Goal: Complete application form: Complete application form

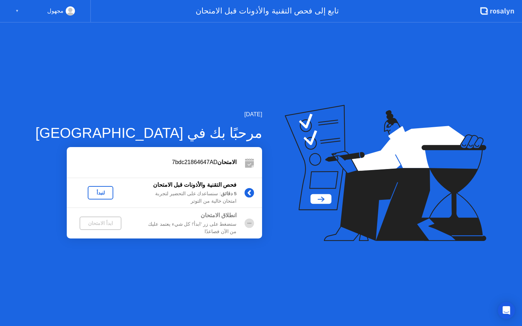
click at [244, 222] on circle at bounding box center [249, 224] width 10 height 10
click at [244, 220] on circle at bounding box center [249, 224] width 10 height 10
click at [90, 193] on div "لنبدأ" at bounding box center [100, 193] width 20 height 6
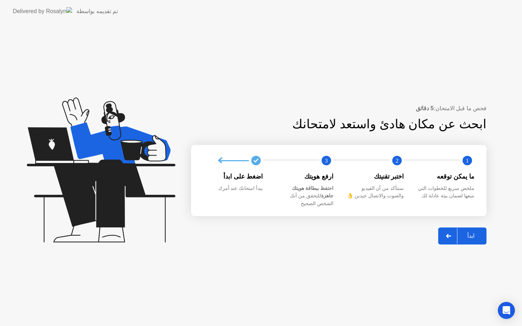
click at [467, 233] on div "ابدأ" at bounding box center [470, 236] width 27 height 7
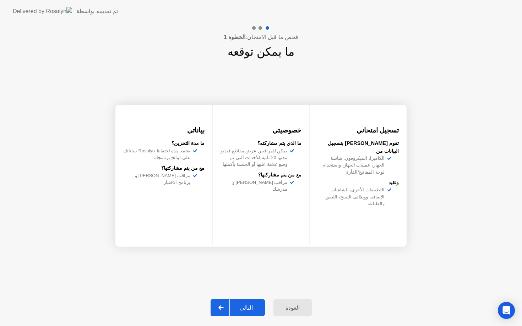
click at [248, 313] on button "التالي" at bounding box center [237, 307] width 54 height 17
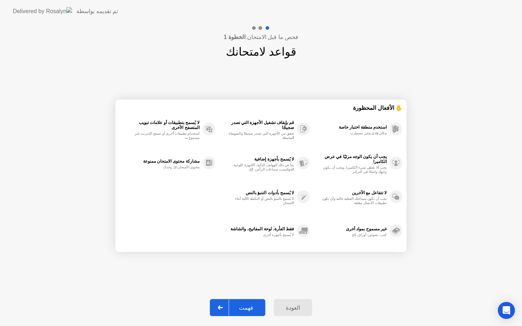
click at [248, 310] on div "فهمت" at bounding box center [246, 308] width 34 height 7
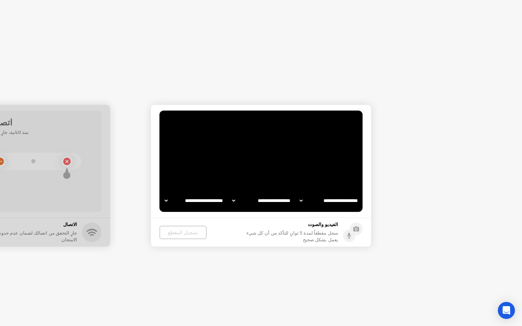
select select "**********"
select select "*******"
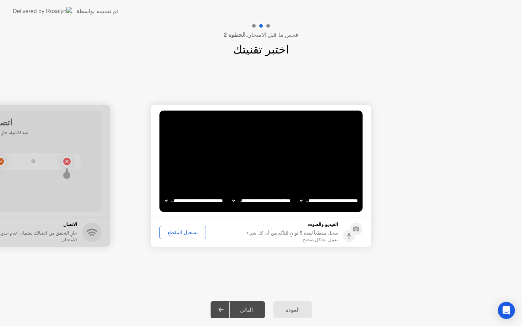
click at [244, 309] on div "التالي" at bounding box center [246, 310] width 33 height 7
click at [178, 236] on div "تسجيل المقطع" at bounding box center [183, 233] width 42 height 6
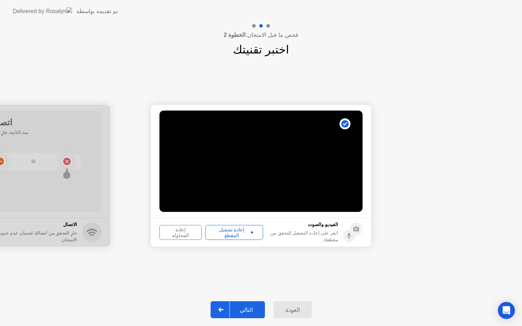
click at [254, 307] on div "التالي" at bounding box center [246, 310] width 33 height 7
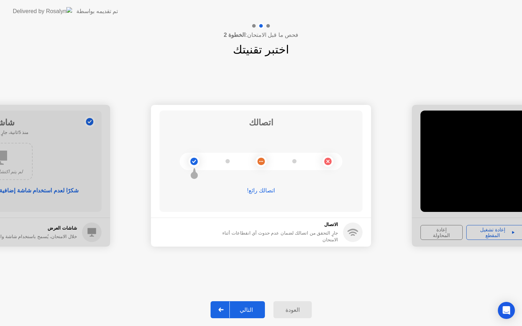
click at [249, 307] on div "التالي" at bounding box center [246, 310] width 33 height 7
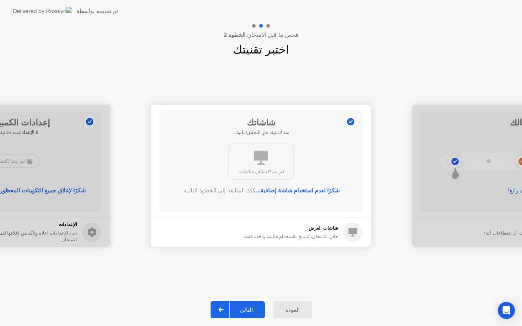
click at [249, 307] on div "التالي" at bounding box center [246, 310] width 33 height 7
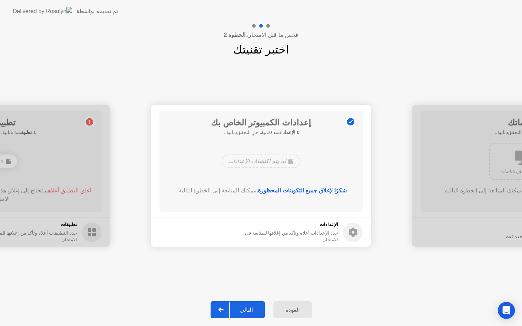
click at [249, 307] on div "التالي" at bounding box center [246, 310] width 33 height 7
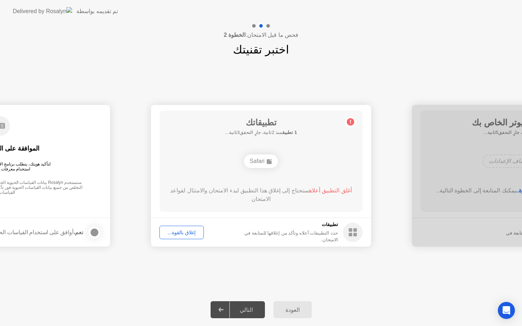
click at [170, 232] on div "إغلاق بالقوة..." at bounding box center [181, 233] width 39 height 6
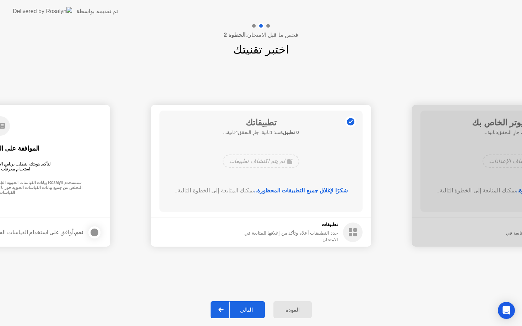
click at [249, 309] on div "التالي" at bounding box center [246, 310] width 33 height 7
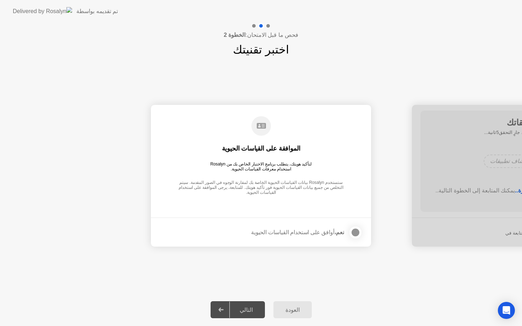
click at [354, 234] on div at bounding box center [355, 233] width 9 height 9
click at [241, 310] on div "التالي" at bounding box center [246, 310] width 33 height 7
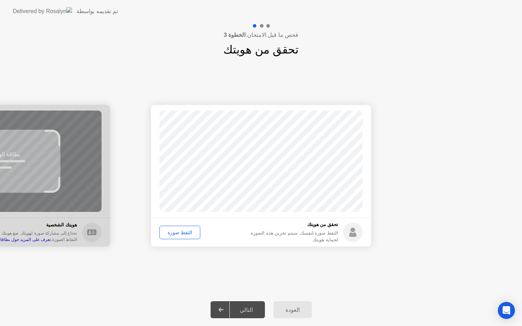
click at [180, 230] on div "التقط صورة" at bounding box center [180, 233] width 36 height 6
click at [242, 307] on div "التالي" at bounding box center [246, 310] width 33 height 7
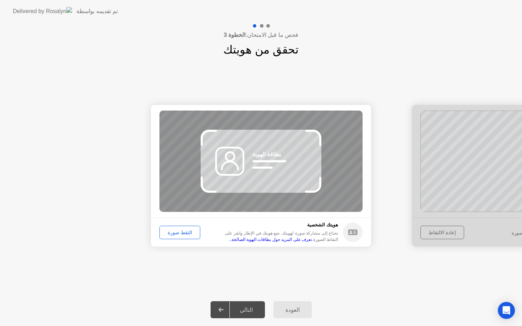
click at [180, 228] on button "التقط صورة" at bounding box center [179, 232] width 41 height 13
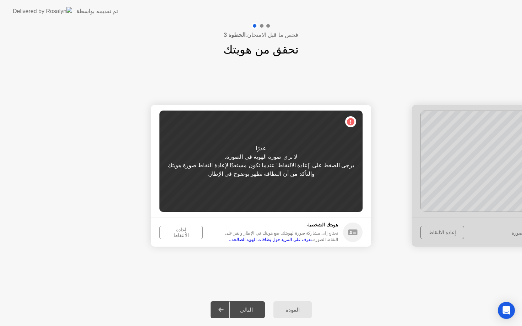
click at [188, 234] on div "إعادة الالتقاط" at bounding box center [181, 232] width 38 height 11
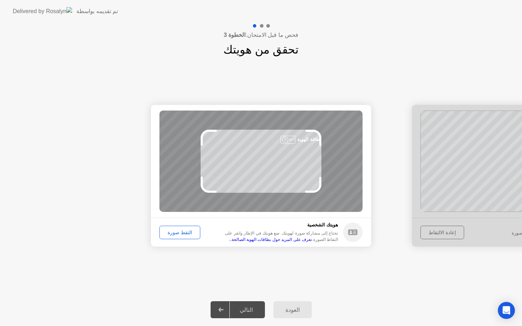
click at [312, 241] on link "تعرف على المزيد حول بطاقات الهوية الصالحة.." at bounding box center [270, 239] width 83 height 5
click at [175, 247] on footer "[PERSON_NAME]ك الشخصية تحتاج إلى مشاركة صورة لهويتك. ضع هويتك في الإطار وانقر ع…" at bounding box center [261, 232] width 220 height 29
click at [178, 232] on div "التقط صورة" at bounding box center [180, 233] width 36 height 6
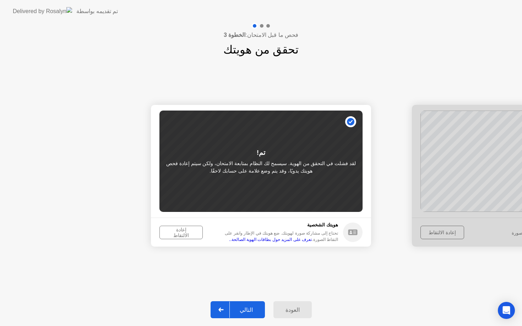
click at [255, 313] on div "التالي" at bounding box center [246, 310] width 33 height 7
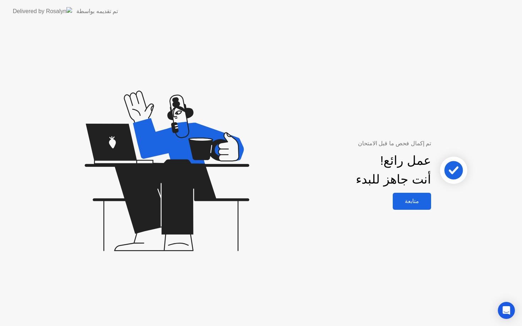
click at [423, 191] on div "عمل رائع! أنت جاهز للبدء" at bounding box center [380, 170] width 192 height 45
click at [417, 195] on button "متابعة" at bounding box center [411, 201] width 38 height 17
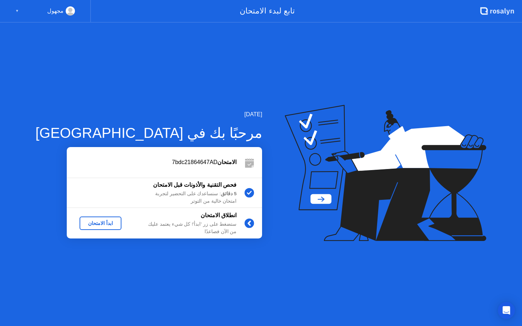
click at [89, 222] on div "ابدأ الامتحان" at bounding box center [100, 224] width 36 height 6
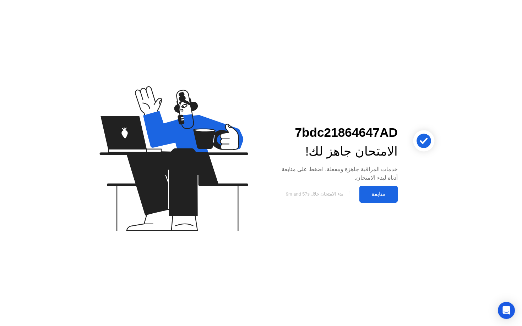
click at [370, 192] on div "متابعة" at bounding box center [378, 194] width 34 height 7
